Goal: Task Accomplishment & Management: Manage account settings

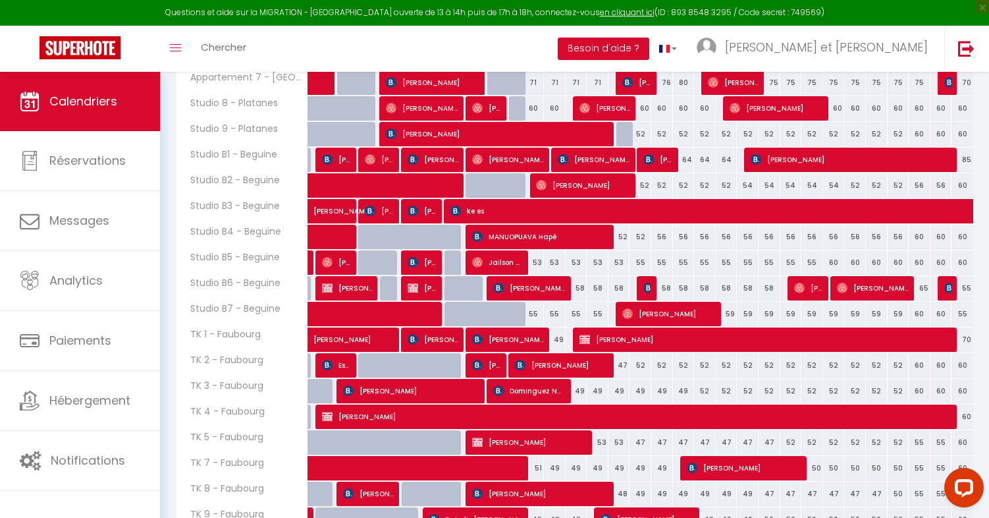
scroll to position [515, 0]
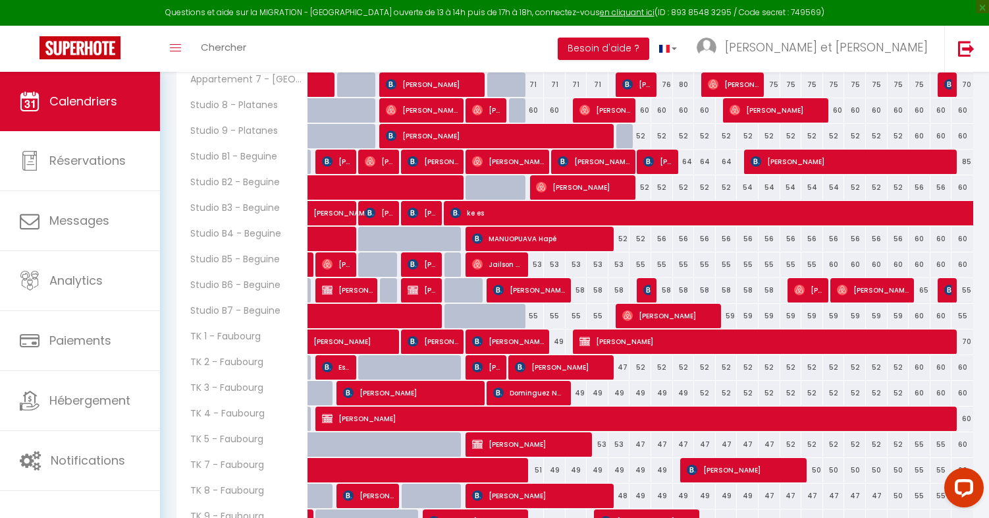
click at [533, 315] on div "55" at bounding box center [533, 316] width 22 height 24
select select "1"
type input "Lun 11 Août 2025"
type input "[DATE]"
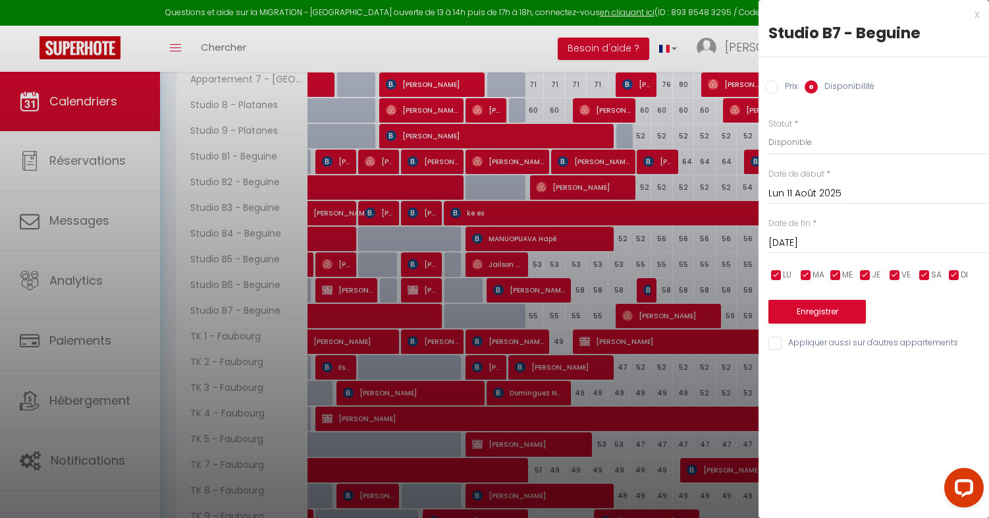
click at [649, 277] on div at bounding box center [494, 259] width 989 height 518
select select
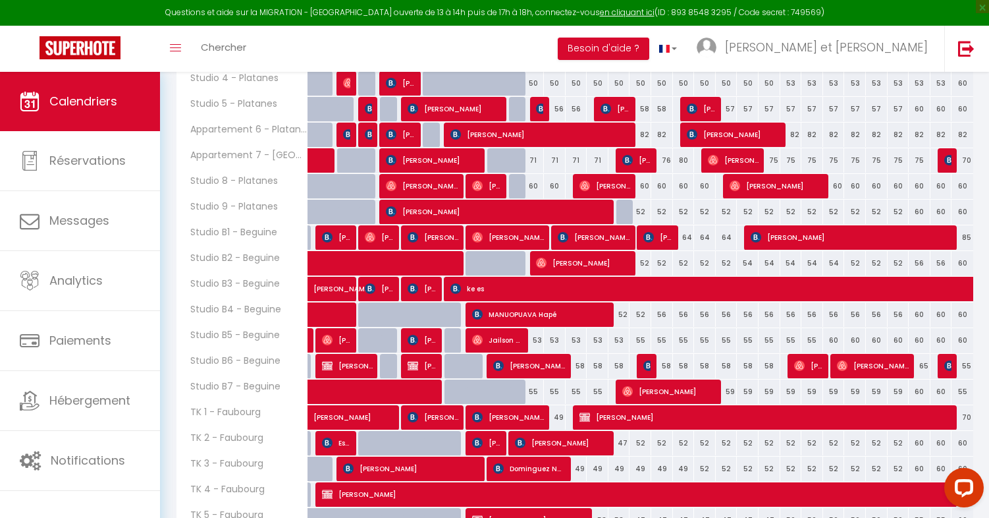
scroll to position [470, 0]
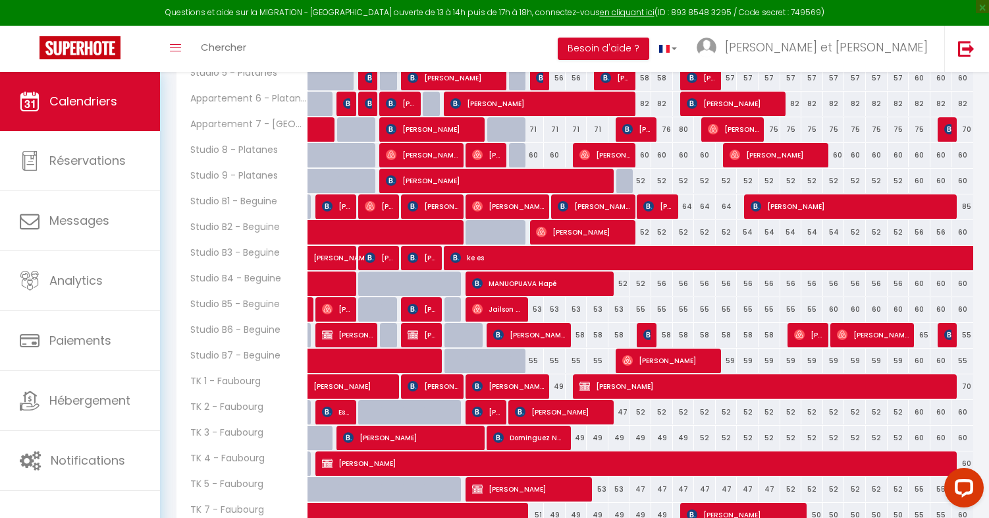
click at [537, 307] on div "53" at bounding box center [533, 309] width 22 height 24
select select "1"
type input "Lun 11 Août 2025"
type input "[DATE]"
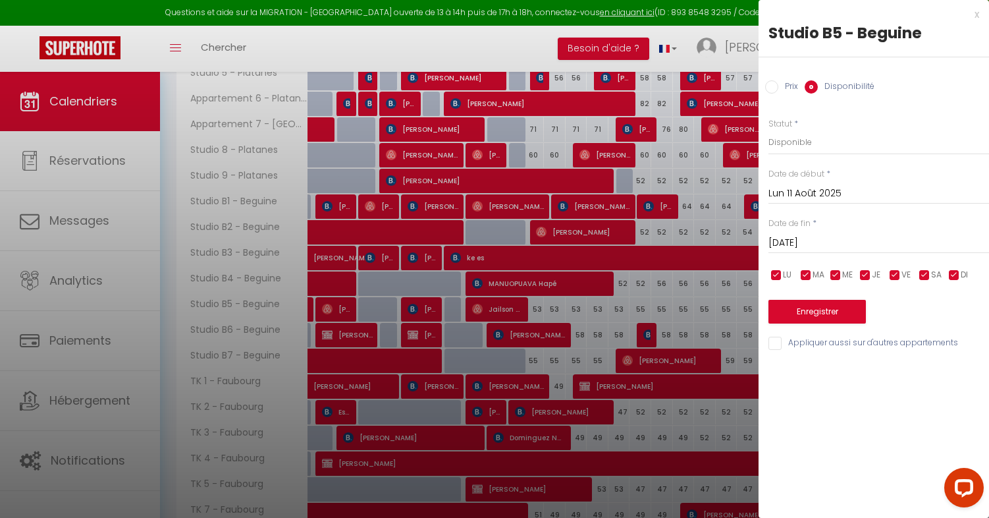
click at [582, 321] on div at bounding box center [494, 259] width 989 height 518
select select
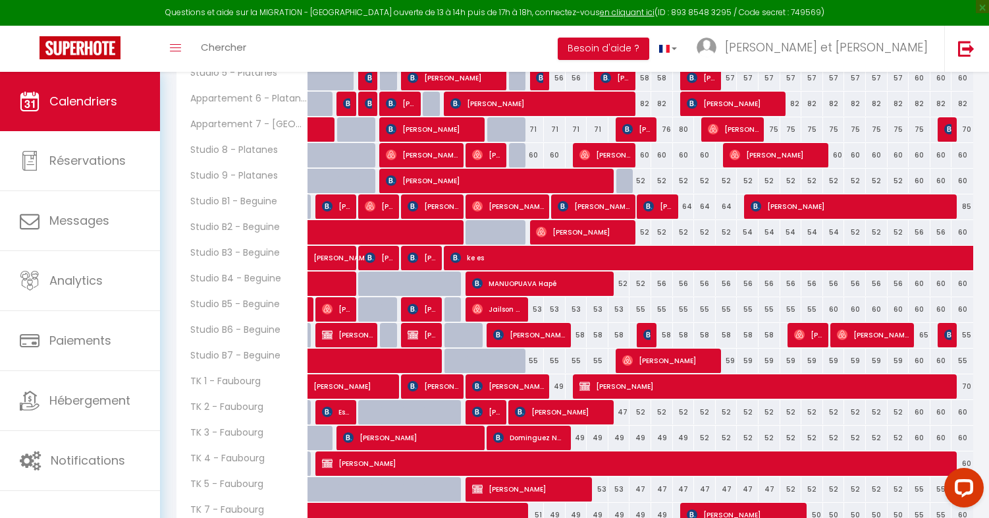
click at [536, 311] on div "53" at bounding box center [533, 309] width 22 height 24
select select "1"
type input "Lun 11 Août 2025"
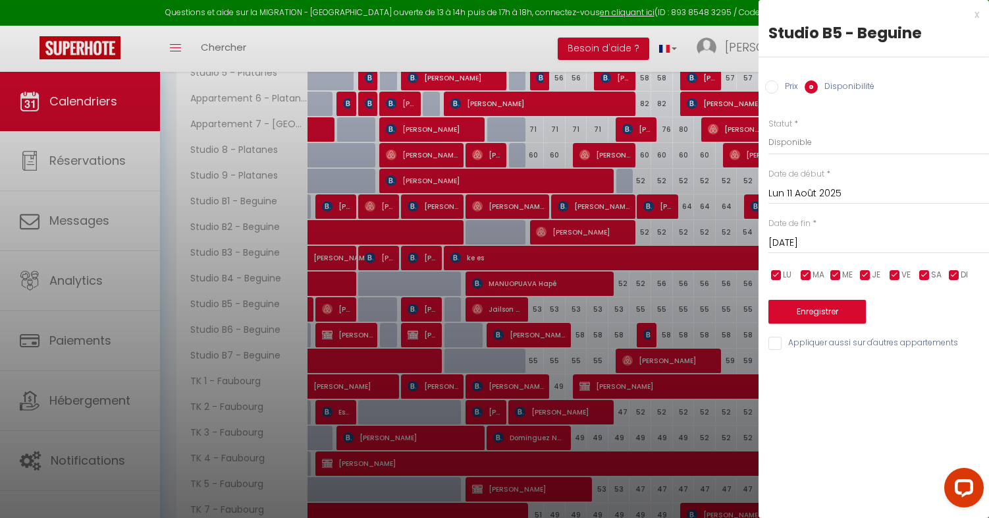
click at [825, 242] on input "[DATE]" at bounding box center [879, 242] width 221 height 17
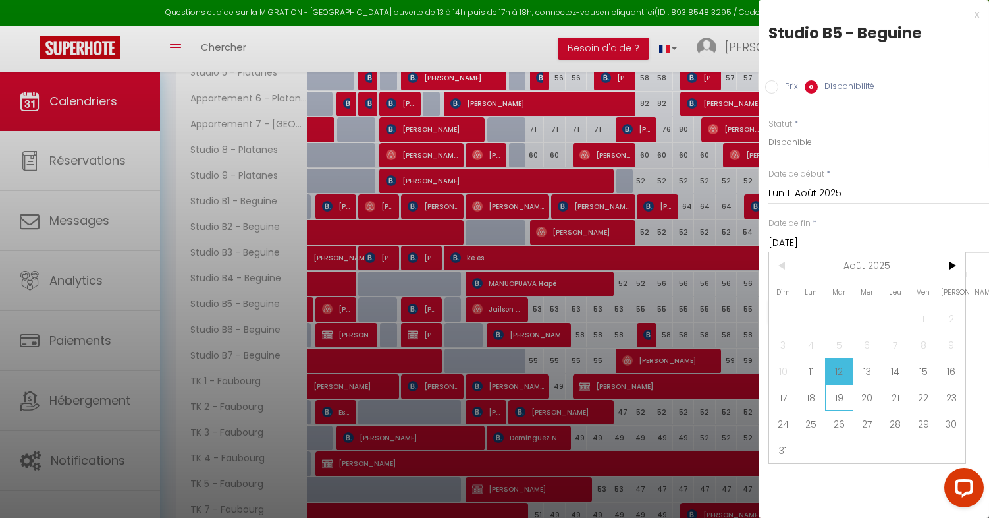
click at [836, 395] on span "19" at bounding box center [839, 397] width 28 height 26
type input "[DATE]"
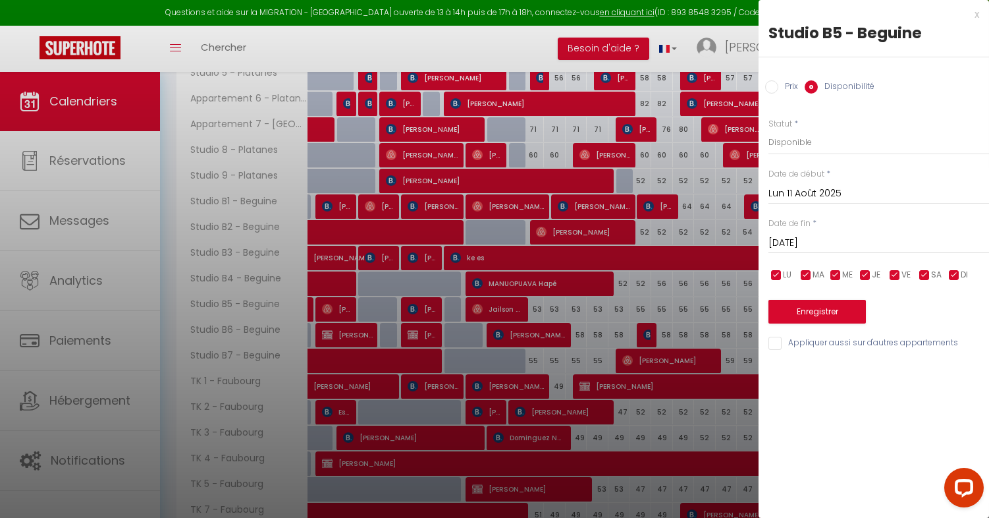
click at [779, 87] on label "Prix" at bounding box center [789, 87] width 20 height 14
click at [779, 87] on input "Prix" at bounding box center [771, 86] width 13 height 13
radio input "true"
radio input "false"
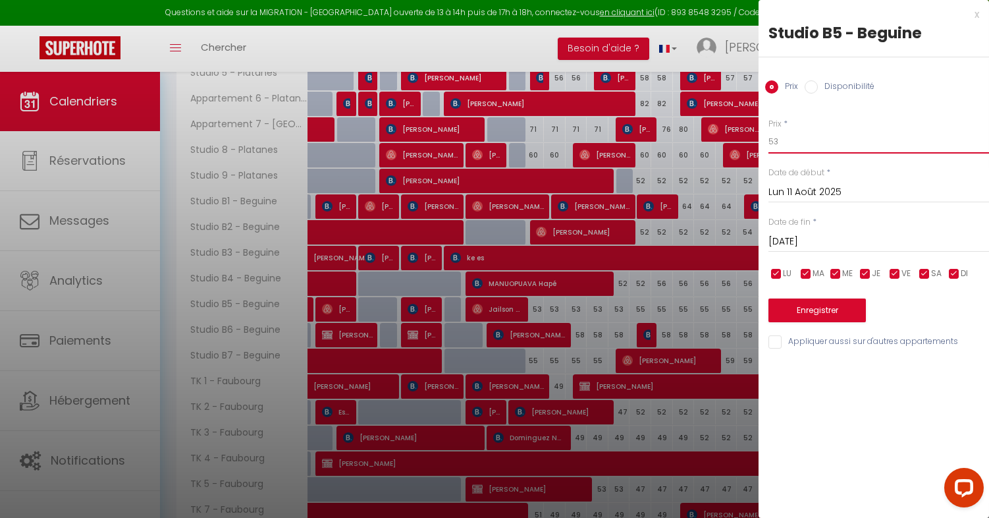
click at [788, 139] on input "53" at bounding box center [879, 142] width 221 height 24
type input "50"
click at [834, 309] on button "Enregistrer" at bounding box center [817, 310] width 97 height 24
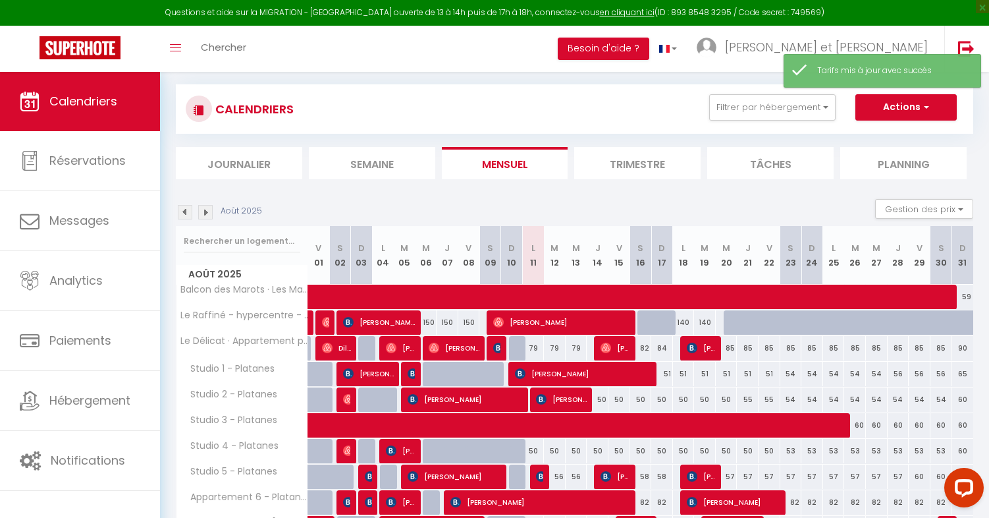
scroll to position [182, 0]
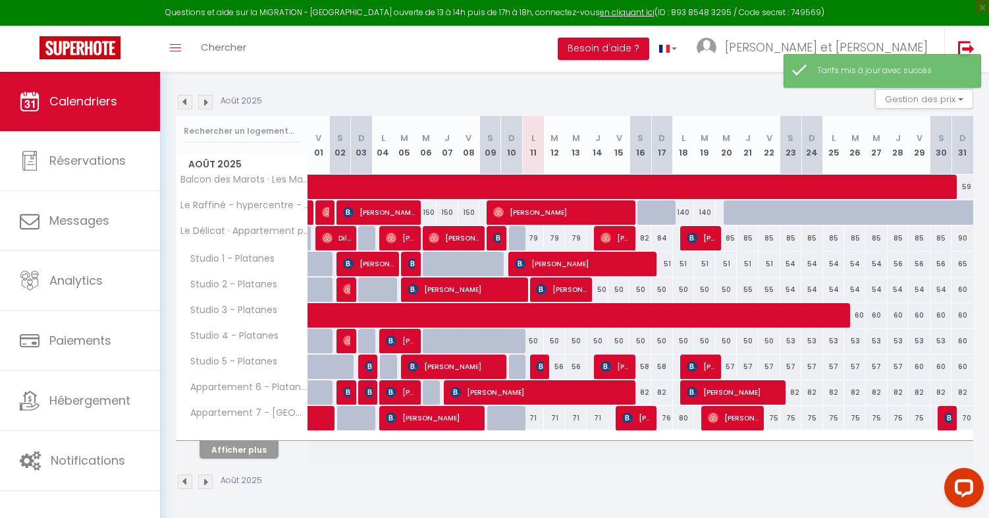
click at [535, 238] on div "79" at bounding box center [533, 238] width 22 height 24
type input "79"
type input "Lun 11 Août 2025"
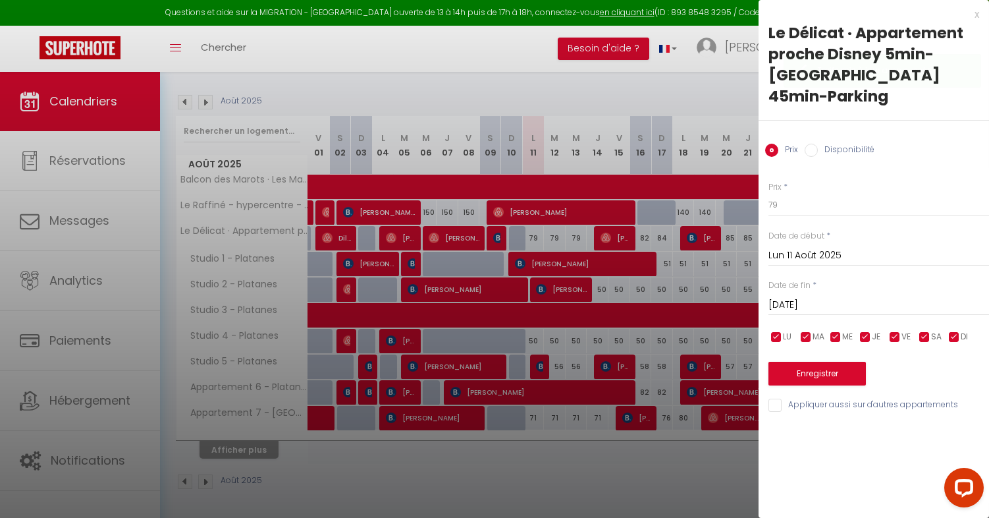
click at [860, 296] on input "[DATE]" at bounding box center [879, 304] width 221 height 17
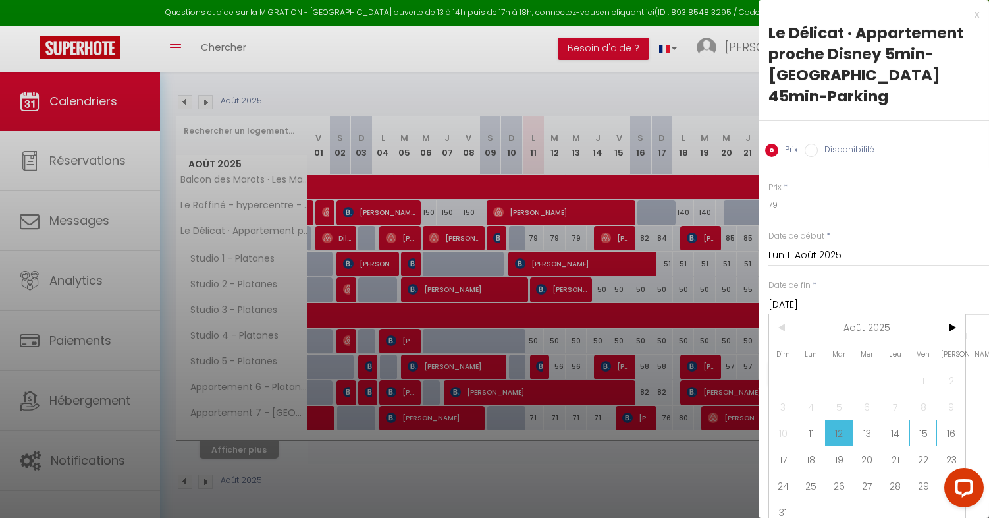
click at [917, 420] on span "15" at bounding box center [924, 433] width 28 height 26
type input "Ven 15 Août 2025"
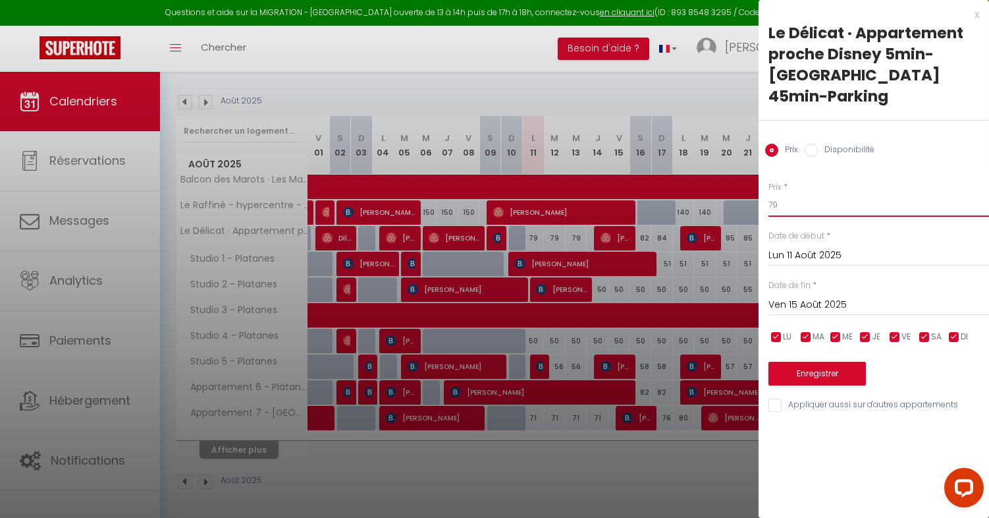
click at [807, 194] on input "79" at bounding box center [879, 205] width 221 height 24
type input "75"
click at [791, 362] on button "Enregistrer" at bounding box center [817, 374] width 97 height 24
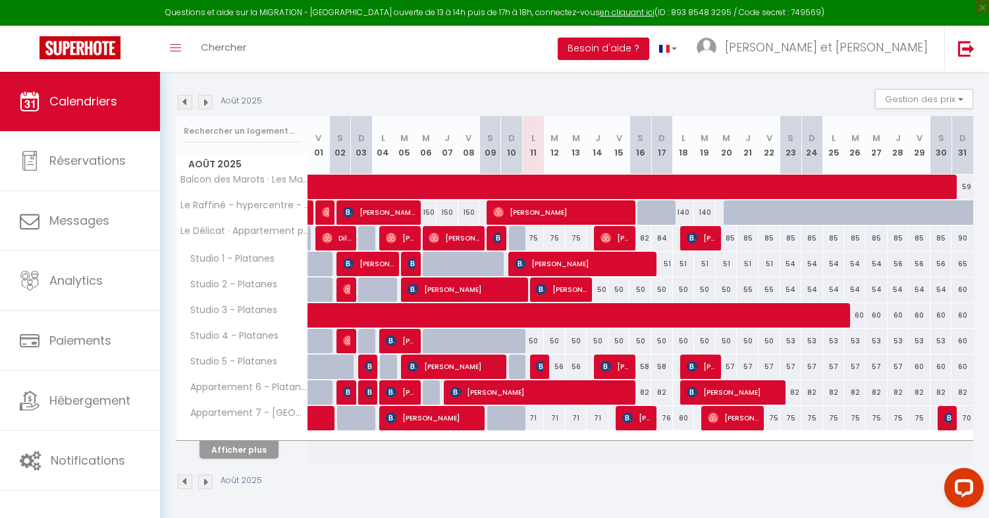
click at [559, 366] on div "56" at bounding box center [555, 366] width 22 height 24
type input "56"
type input "[DATE]"
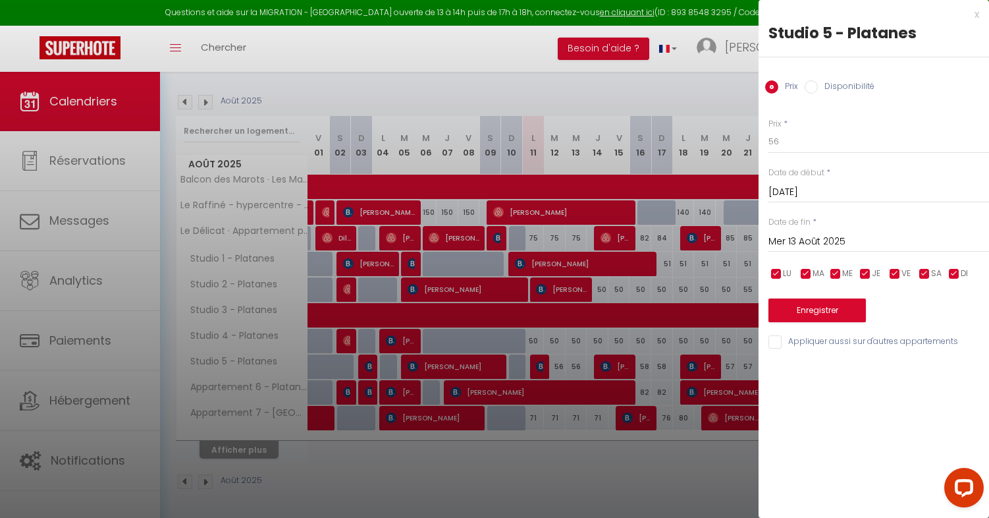
click at [806, 235] on input "Mer 13 Août 2025" at bounding box center [879, 241] width 221 height 17
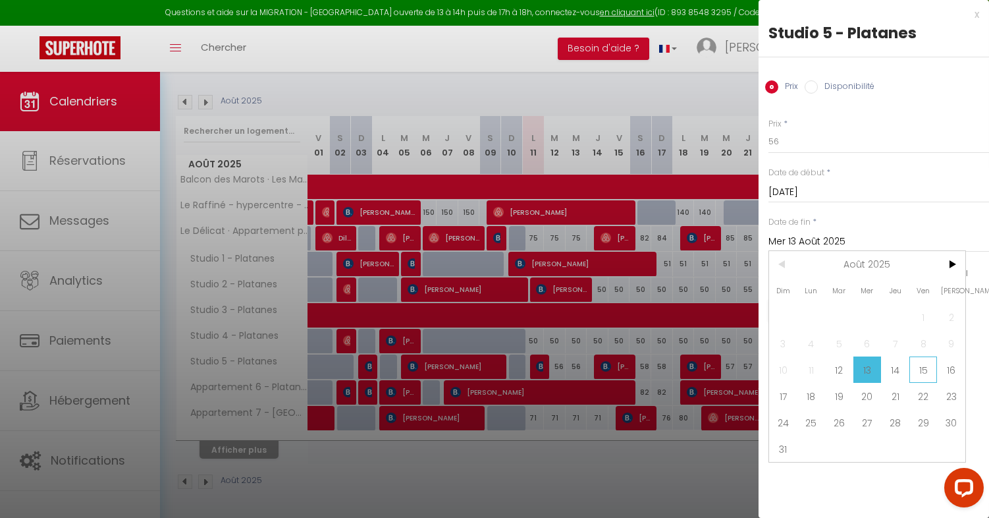
click at [921, 369] on span "15" at bounding box center [924, 369] width 28 height 26
type input "Ven 15 Août 2025"
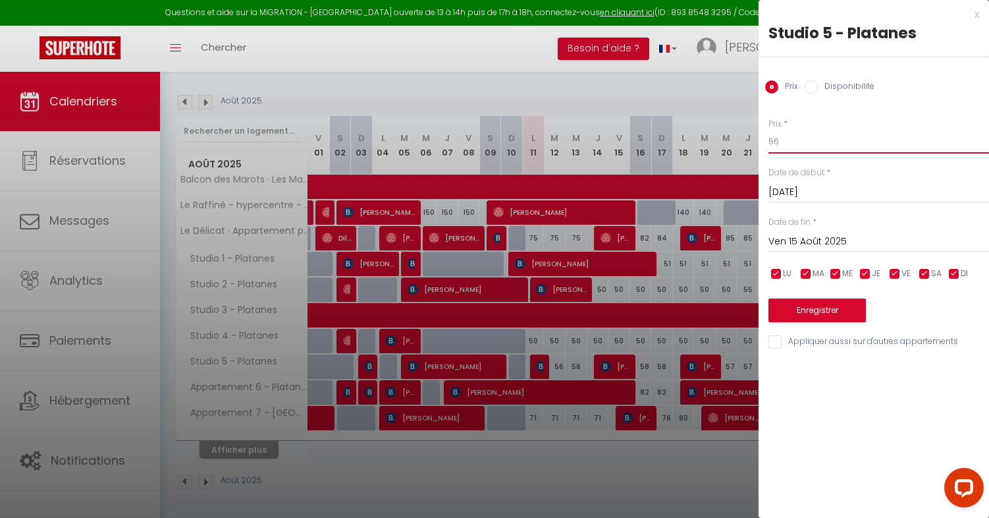
click at [832, 148] on input "56" at bounding box center [879, 142] width 221 height 24
type input "52"
click at [831, 300] on button "Enregistrer" at bounding box center [817, 310] width 97 height 24
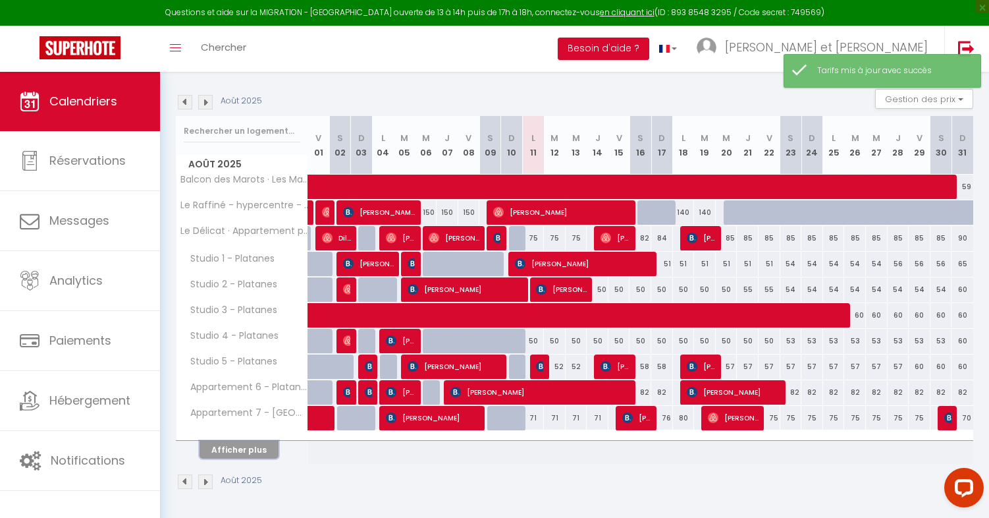
click at [256, 447] on button "Afficher plus" at bounding box center [239, 450] width 79 height 18
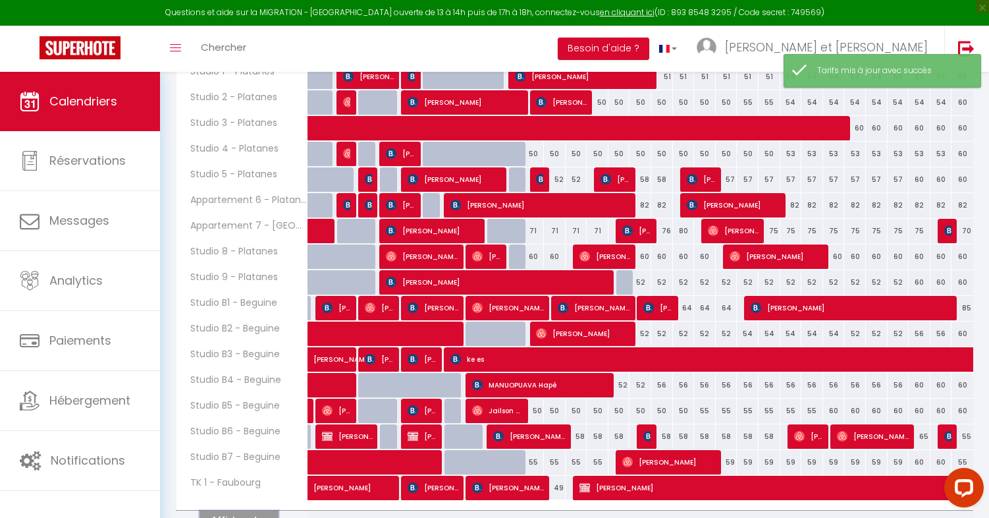
scroll to position [439, 0]
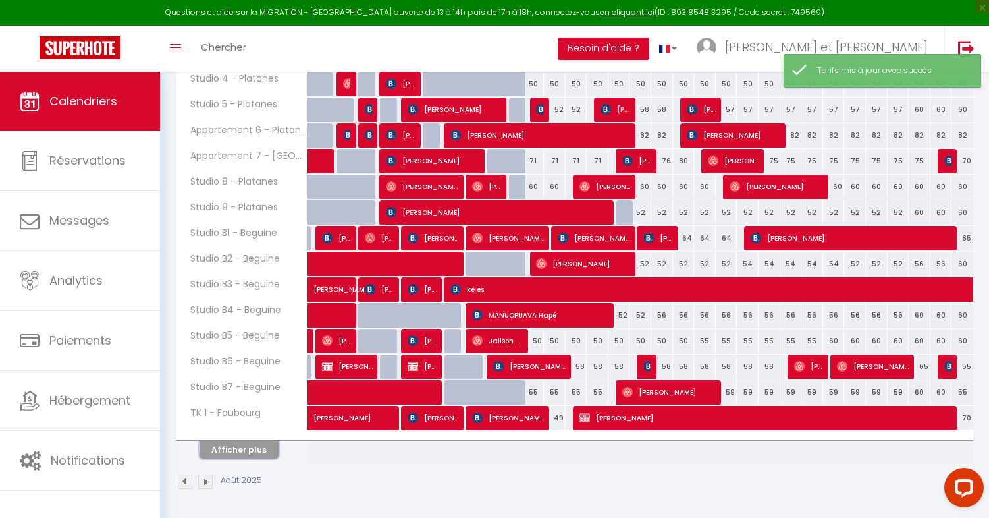
click at [236, 453] on button "Afficher plus" at bounding box center [239, 450] width 79 height 18
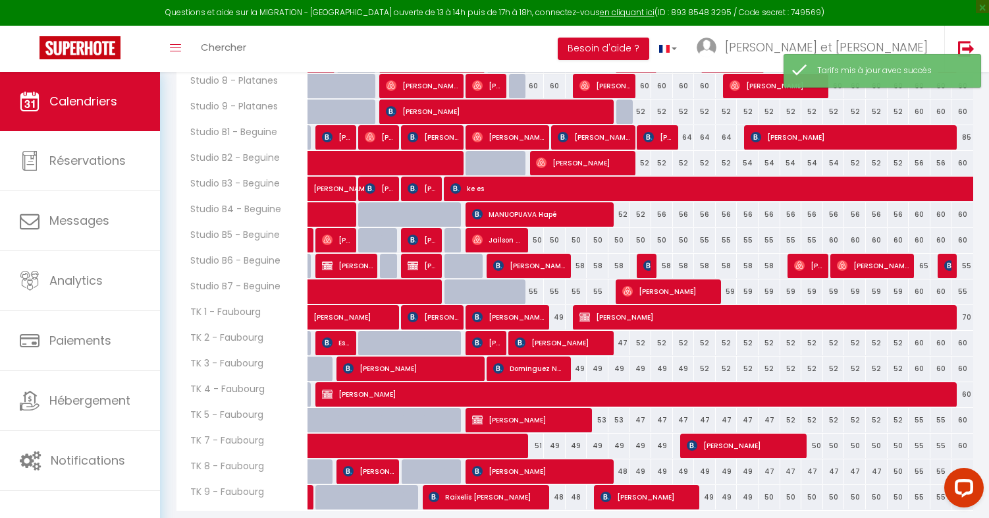
scroll to position [586, 0]
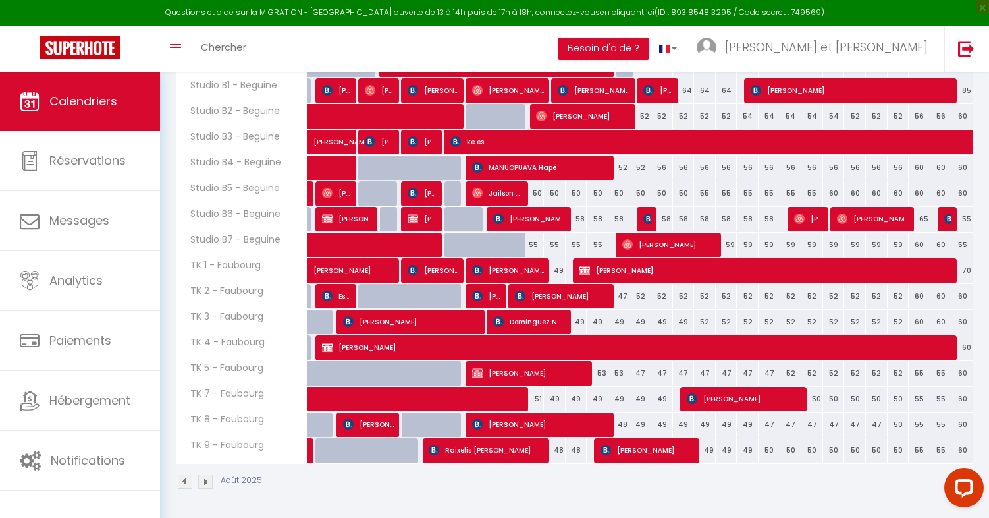
click at [687, 218] on div "58" at bounding box center [684, 219] width 22 height 24
type input "58"
type input "Lun 18 Août 2025"
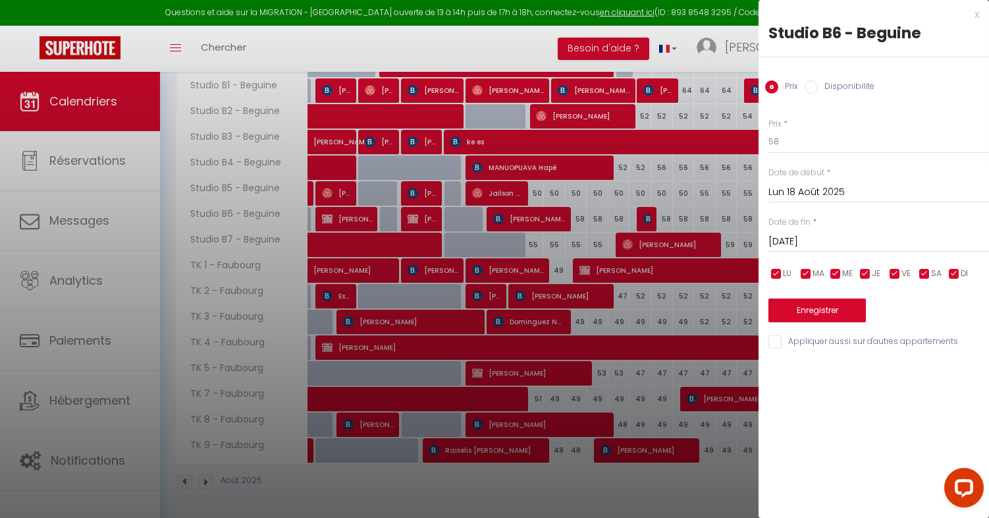
click at [840, 248] on input "[DATE]" at bounding box center [879, 241] width 221 height 17
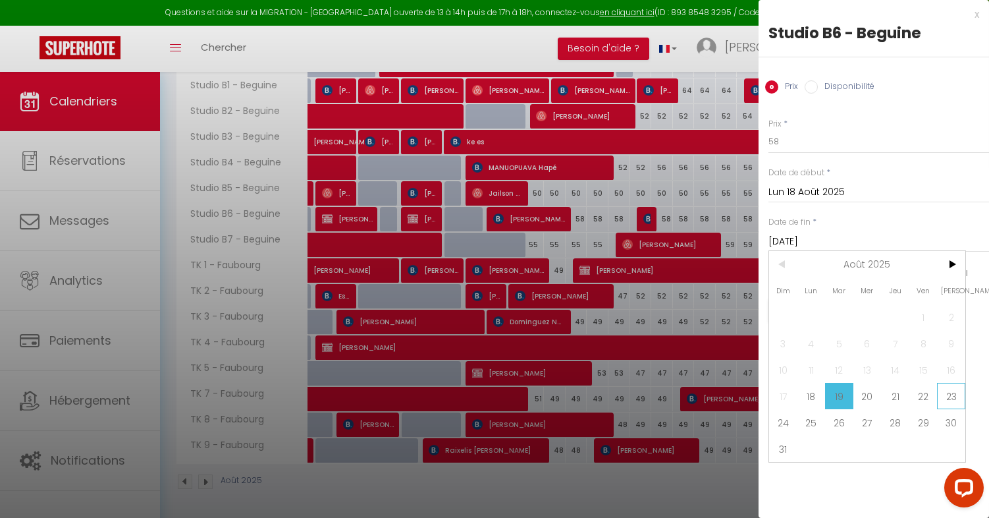
click at [952, 394] on span "23" at bounding box center [951, 396] width 28 height 26
type input "Sam 23 Août 2025"
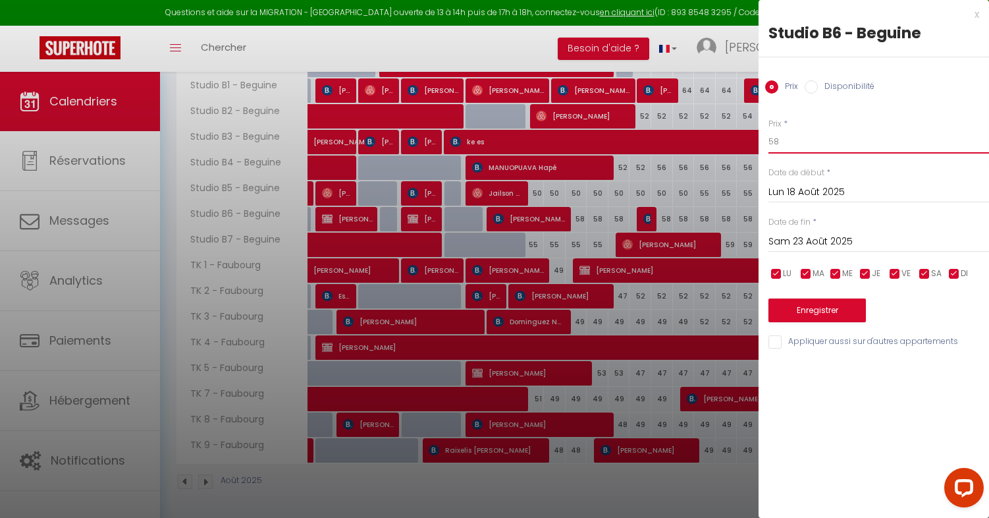
click at [808, 142] on input "58" at bounding box center [879, 142] width 221 height 24
type input "53"
click at [826, 306] on button "Enregistrer" at bounding box center [817, 310] width 97 height 24
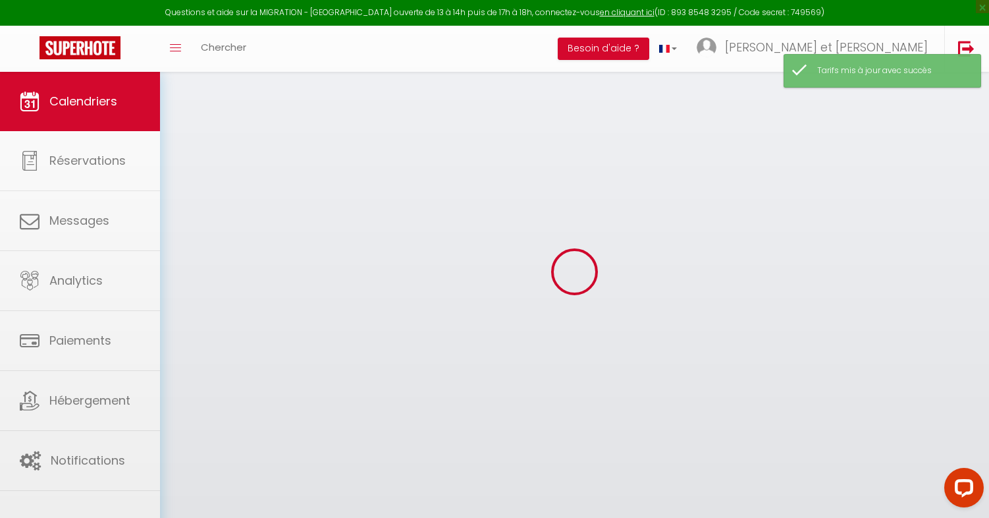
scroll to position [182, 0]
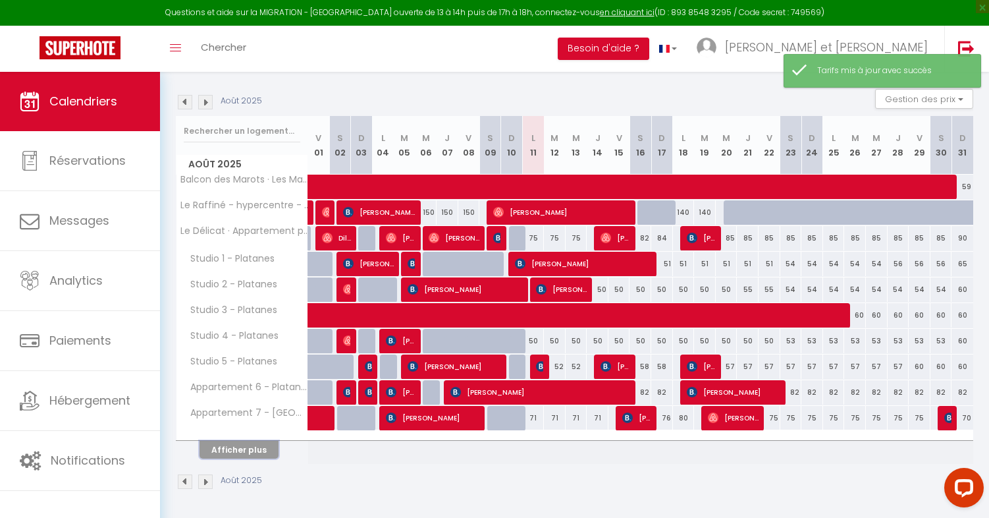
click at [258, 446] on button "Afficher plus" at bounding box center [239, 450] width 79 height 18
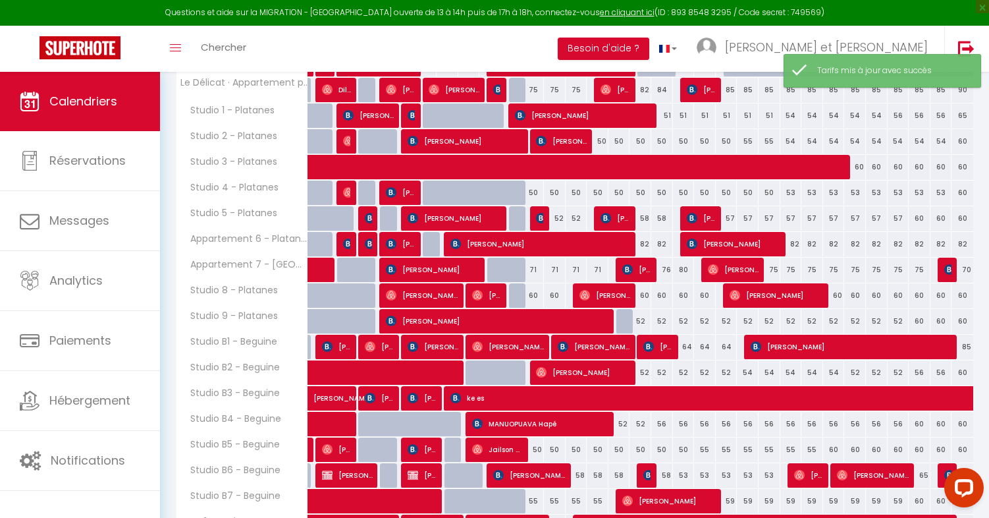
scroll to position [333, 0]
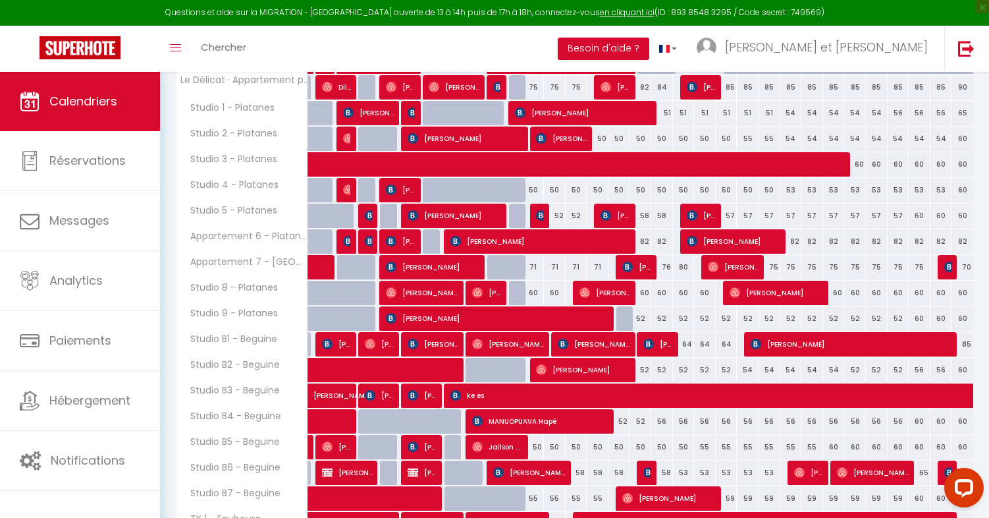
click at [535, 266] on div "71" at bounding box center [533, 267] width 22 height 24
type input "71"
type input "Lun 11 Août 2025"
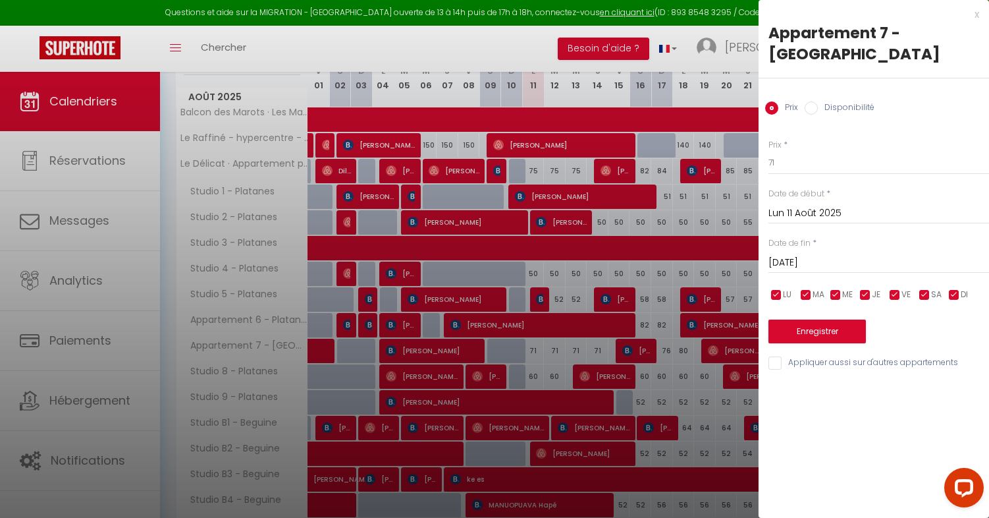
scroll to position [327, 0]
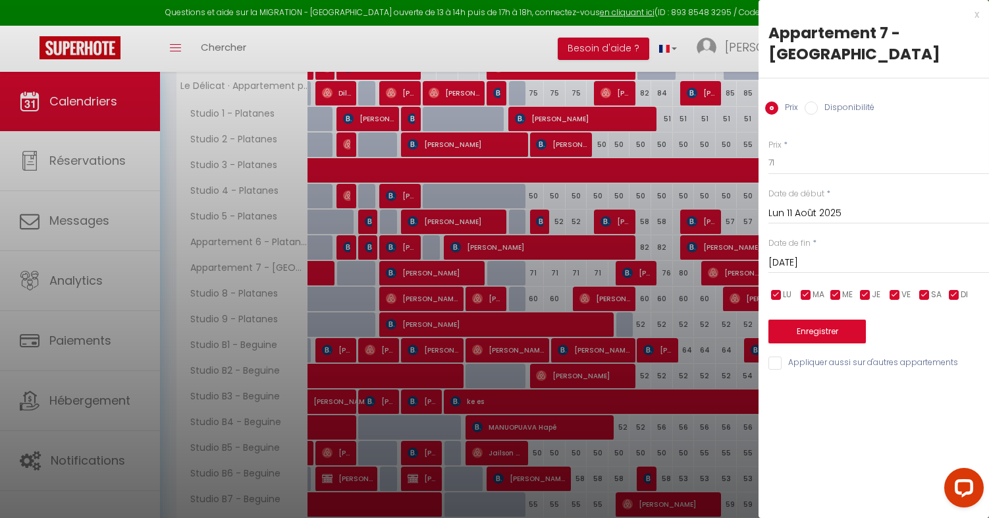
click at [821, 254] on input "[DATE]" at bounding box center [879, 262] width 221 height 17
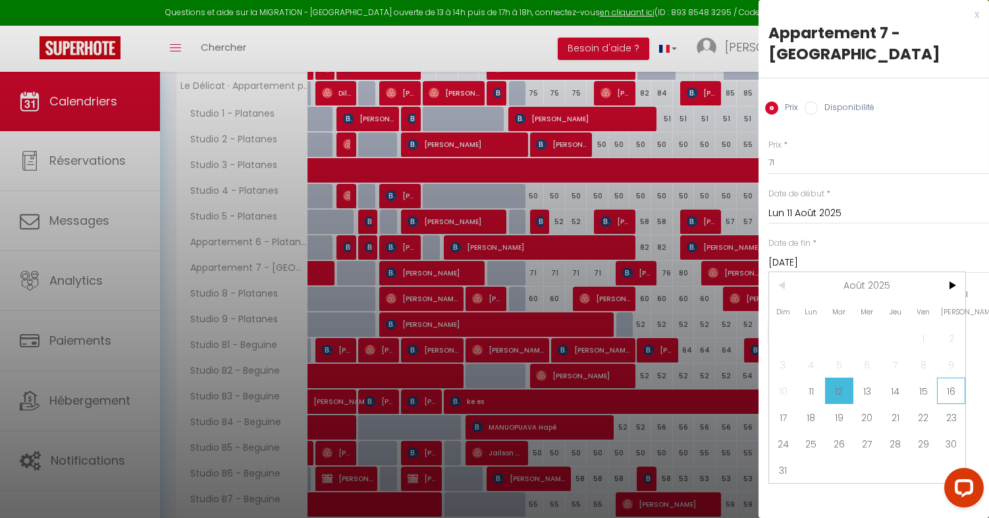
click at [943, 377] on span "16" at bounding box center [951, 390] width 28 height 26
type input "[PERSON_NAME][DATE]"
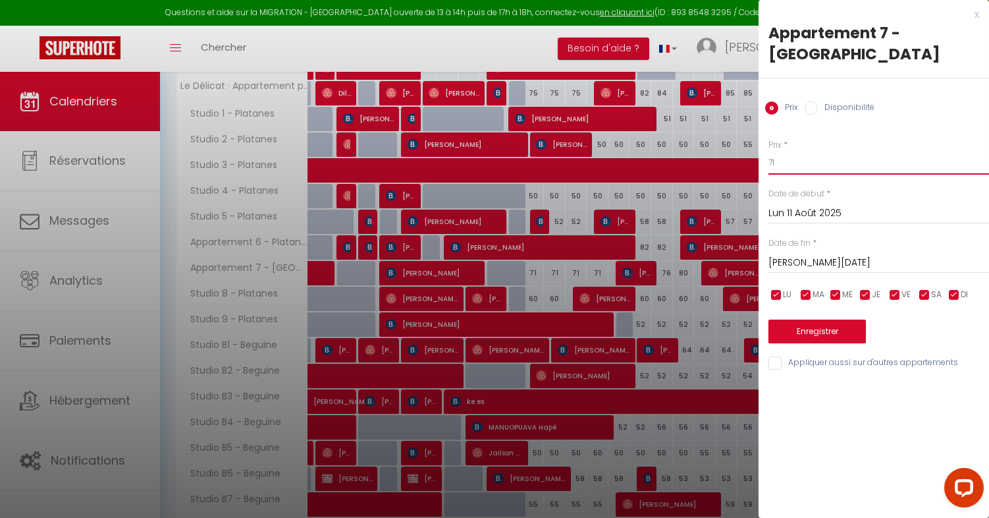
click at [788, 151] on input "71" at bounding box center [879, 163] width 221 height 24
type input "7"
type input "69"
click at [811, 319] on button "Enregistrer" at bounding box center [817, 331] width 97 height 24
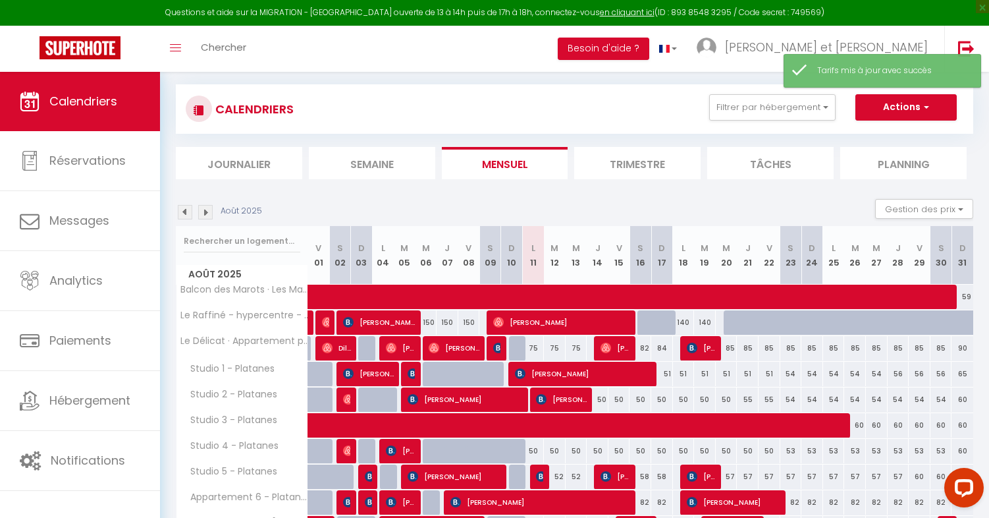
scroll to position [182, 0]
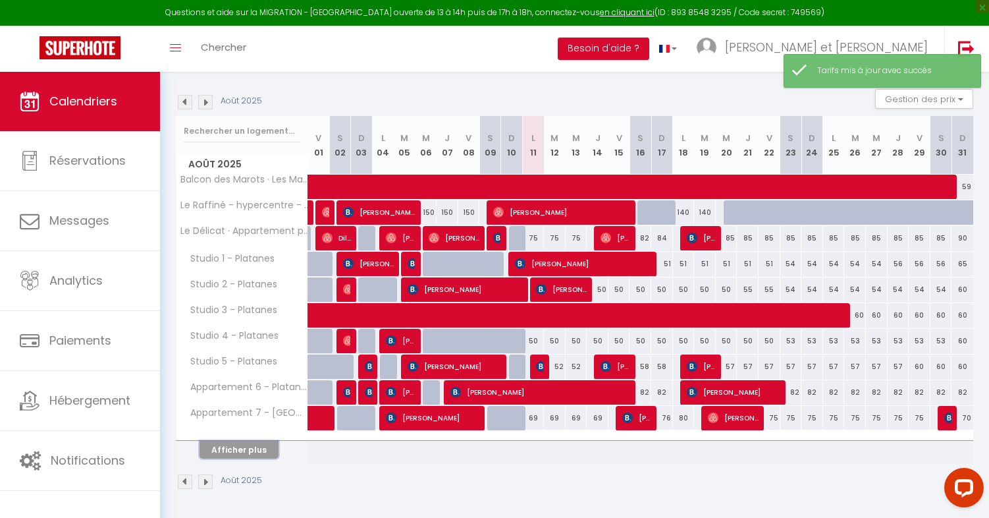
click at [256, 451] on button "Afficher plus" at bounding box center [239, 450] width 79 height 18
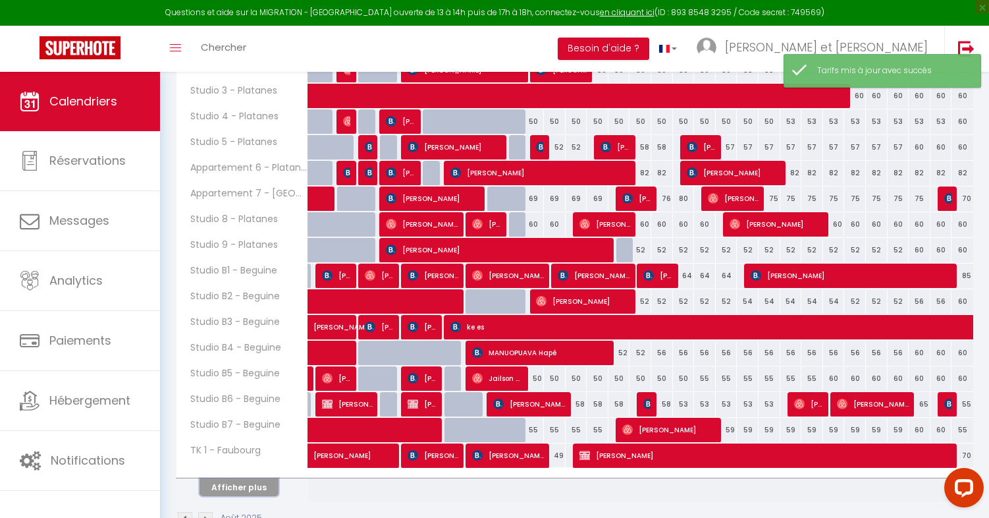
scroll to position [439, 0]
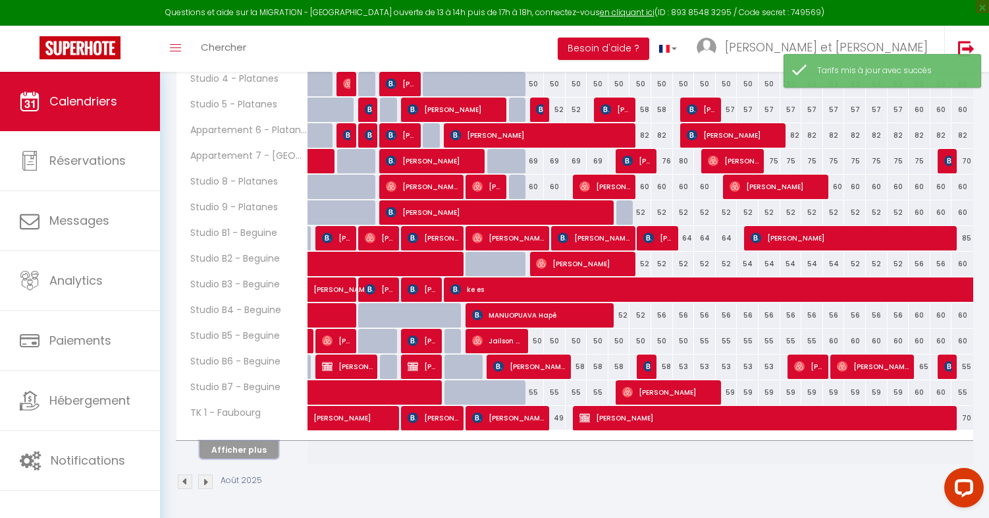
click at [252, 446] on button "Afficher plus" at bounding box center [239, 450] width 79 height 18
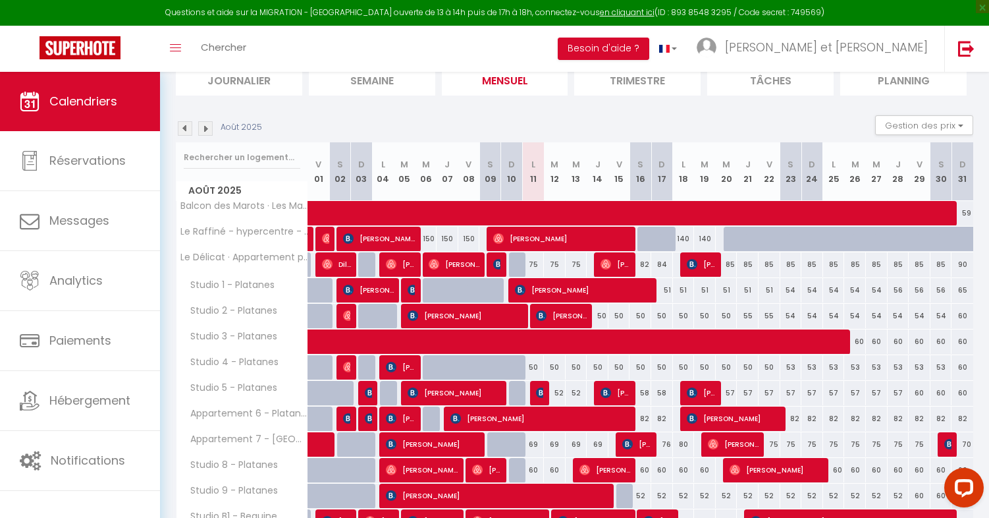
scroll to position [154, 0]
